Goal: Use online tool/utility: Utilize a website feature to perform a specific function

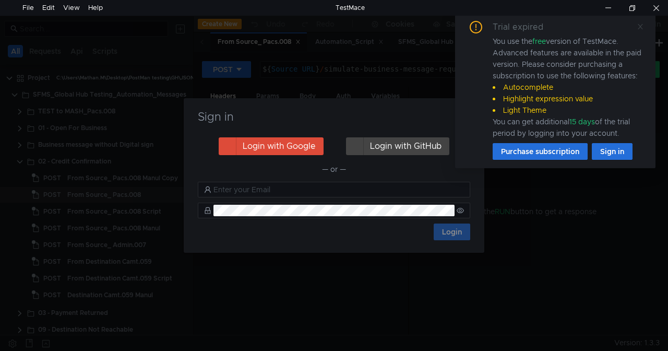
click at [640, 26] on icon at bounding box center [640, 26] width 5 height 5
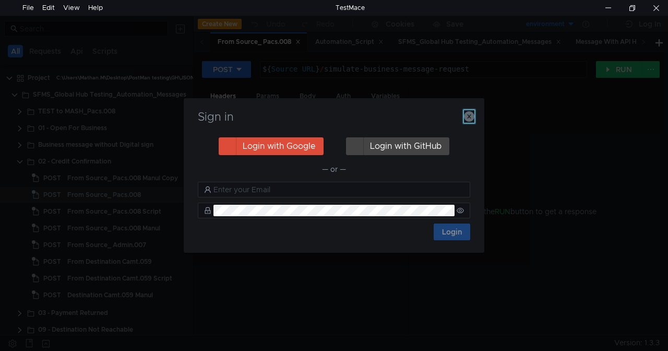
click at [467, 117] on icon "button" at bounding box center [469, 116] width 10 height 10
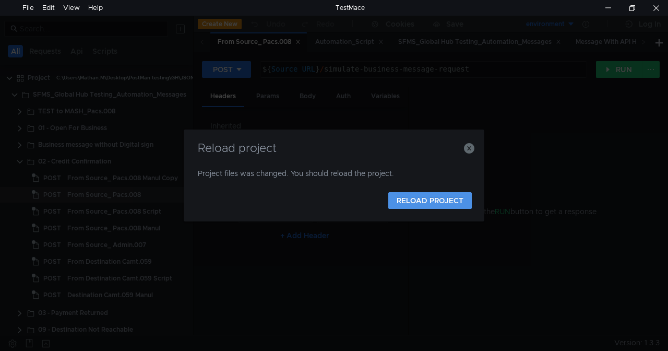
click at [433, 202] on button "RELOAD PROJECT" at bounding box center [431, 200] width 84 height 17
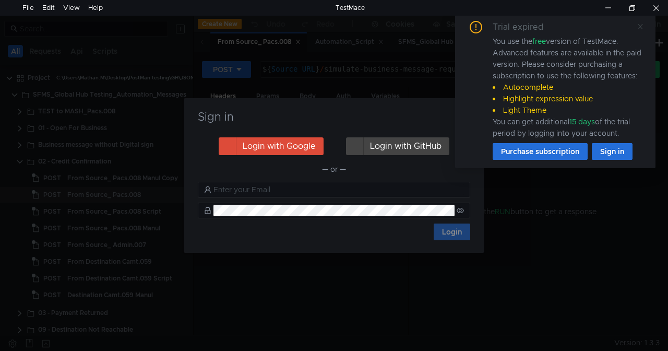
click at [639, 26] on icon at bounding box center [640, 26] width 7 height 7
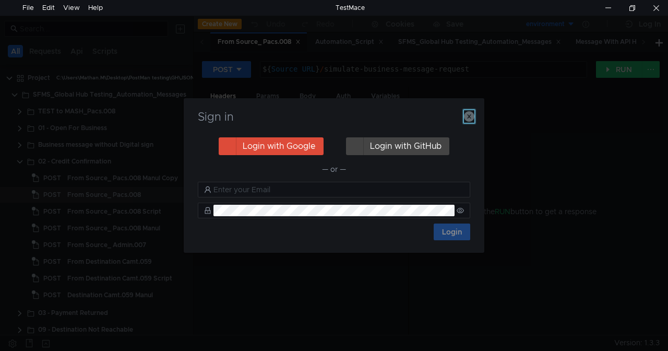
click at [467, 114] on icon "button" at bounding box center [469, 116] width 10 height 10
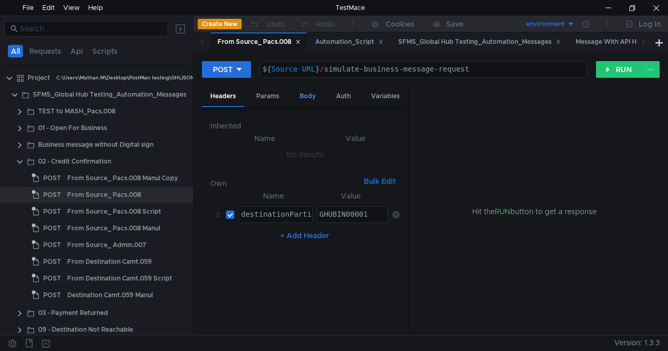
click at [307, 96] on div "Body" at bounding box center [307, 96] width 33 height 19
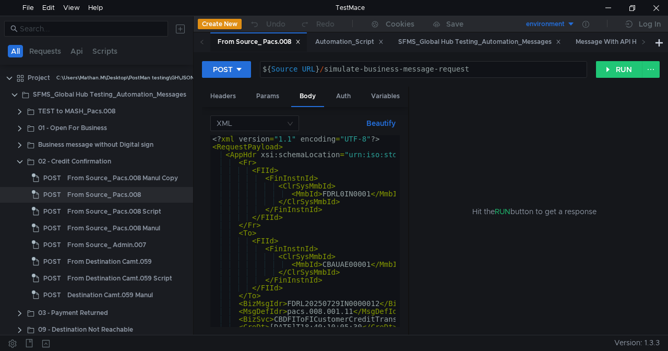
drag, startPoint x: 408, startPoint y: 121, endPoint x: 472, endPoint y: 120, distance: 63.7
click at [472, 120] on as-split "Headers Params Body Auth Variables Other XML Beautify <? xml version = "1.1" en…" at bounding box center [431, 211] width 458 height 249
